Goal: Transaction & Acquisition: Book appointment/travel/reservation

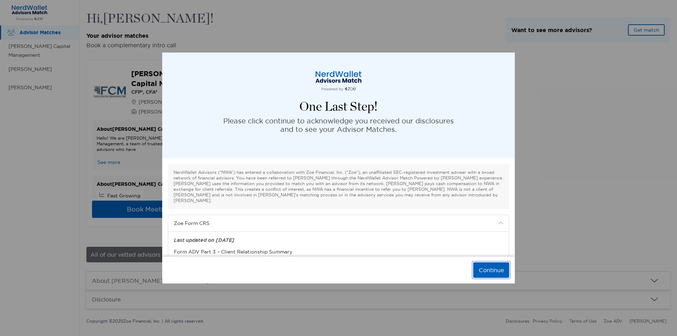
click at [495, 267] on button "Continue" at bounding box center [491, 270] width 36 height 16
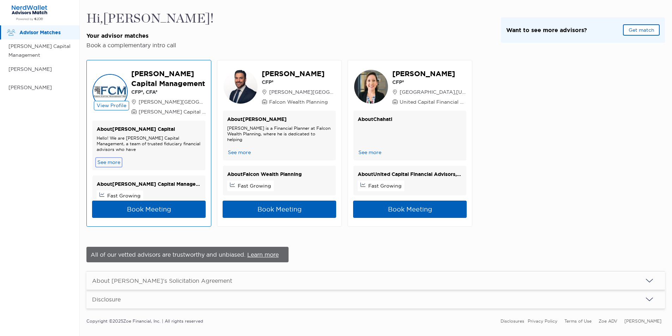
click at [107, 163] on button "See more" at bounding box center [109, 162] width 24 height 7
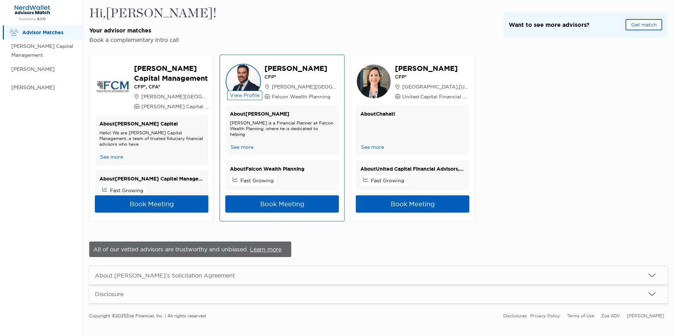
scroll to position [12, 0]
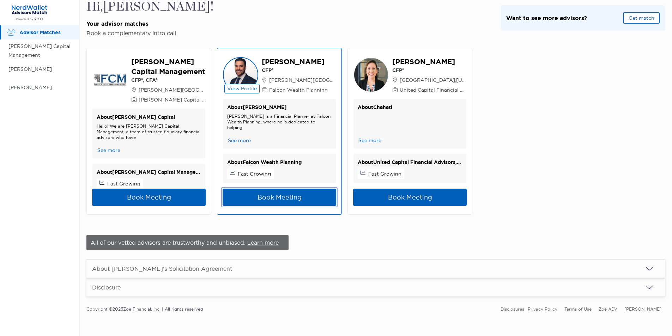
click at [292, 198] on button "Book Meeting" at bounding box center [280, 197] width 114 height 17
